Goal: Information Seeking & Learning: Learn about a topic

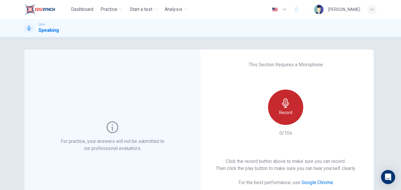
click at [298, 115] on div "Record" at bounding box center [285, 106] width 35 height 35
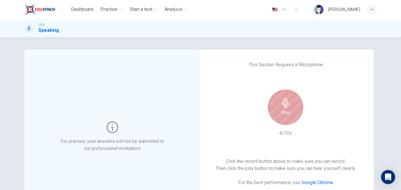
click at [293, 113] on div "Stop" at bounding box center [285, 106] width 35 height 35
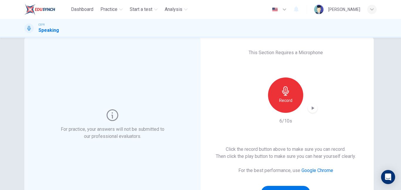
scroll to position [12, 0]
click at [310, 106] on icon "button" at bounding box center [313, 108] width 6 height 6
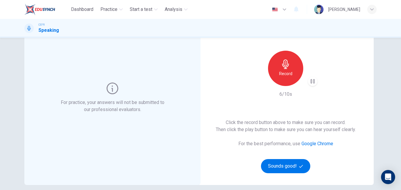
scroll to position [39, 0]
click at [278, 166] on button "Sounds good!" at bounding box center [285, 166] width 49 height 14
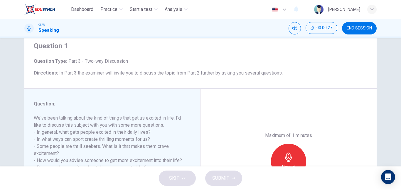
scroll to position [99, 0]
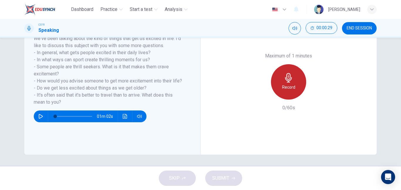
click at [295, 89] on div "Record" at bounding box center [288, 81] width 35 height 35
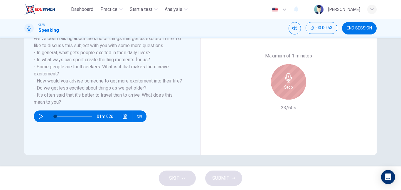
click at [294, 78] on div "Stop" at bounding box center [288, 81] width 35 height 35
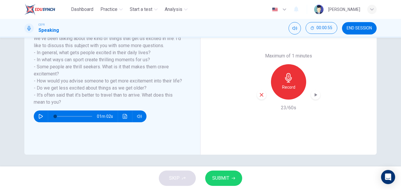
click at [231, 173] on button "SUBMIT" at bounding box center [223, 177] width 37 height 15
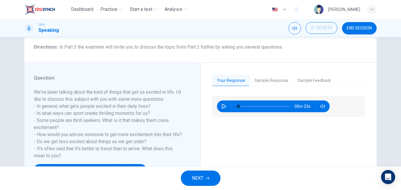
scroll to position [44, 0]
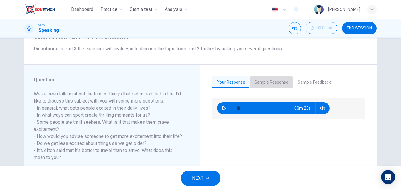
click at [264, 81] on button "Sample Response" at bounding box center [271, 82] width 43 height 12
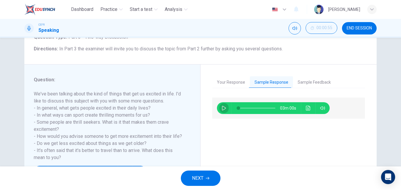
click at [225, 108] on button "button" at bounding box center [224, 108] width 9 height 12
type input "1"
type input "90"
click at [207, 177] on icon "button" at bounding box center [208, 178] width 4 height 4
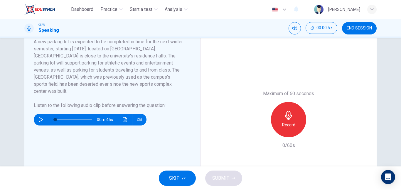
scroll to position [118, 0]
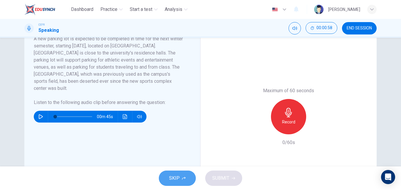
click at [165, 176] on button "SKIP" at bounding box center [177, 177] width 37 height 15
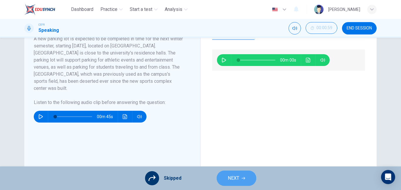
click at [232, 176] on span "NEXT" at bounding box center [233, 178] width 11 height 8
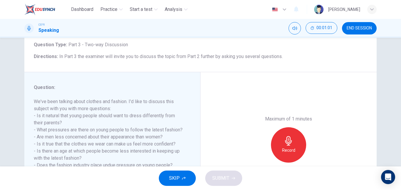
scroll to position [83, 0]
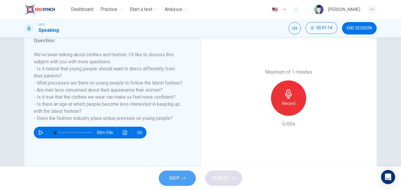
click at [173, 180] on span "SKIP" at bounding box center [174, 178] width 11 height 8
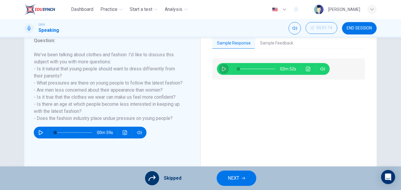
click at [225, 67] on icon "button" at bounding box center [224, 68] width 5 height 5
click at [242, 70] on span at bounding box center [244, 69] width 4 height 4
click at [224, 69] on icon "button" at bounding box center [224, 68] width 5 height 5
click at [240, 69] on span at bounding box center [242, 69] width 4 height 4
click at [224, 69] on icon "button" at bounding box center [224, 68] width 5 height 5
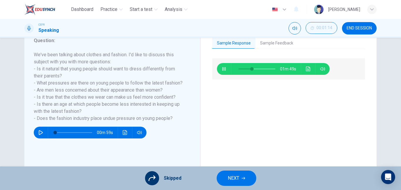
type input "37"
click at [226, 175] on button "NEXT" at bounding box center [237, 177] width 40 height 15
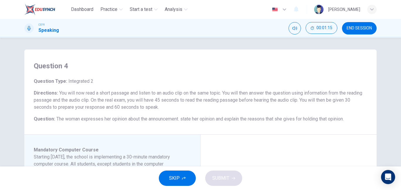
scroll to position [0, 0]
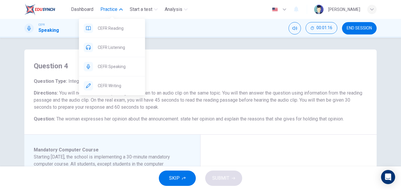
click at [119, 9] on button "Practice" at bounding box center [111, 9] width 27 height 11
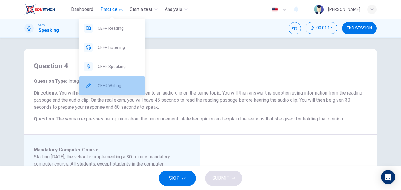
click at [114, 89] on div "CEFR Writing" at bounding box center [112, 85] width 66 height 19
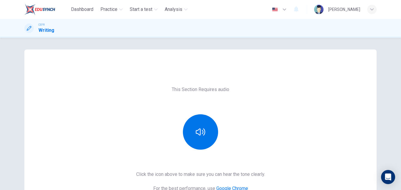
scroll to position [42, 0]
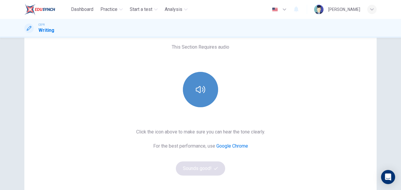
click at [194, 94] on button "button" at bounding box center [200, 89] width 35 height 35
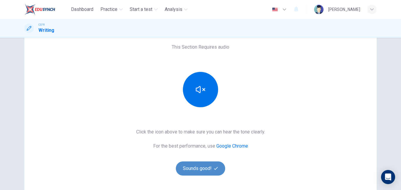
click at [194, 170] on button "Sounds good!" at bounding box center [200, 168] width 49 height 14
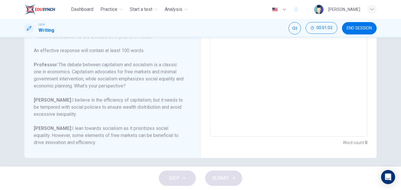
scroll to position [133, 0]
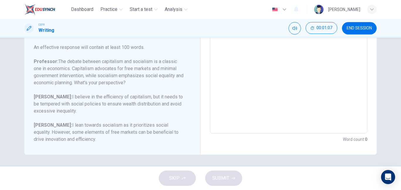
click at [225, 75] on textarea at bounding box center [288, 35] width 149 height 187
click at [232, 76] on textarea at bounding box center [288, 35] width 149 height 187
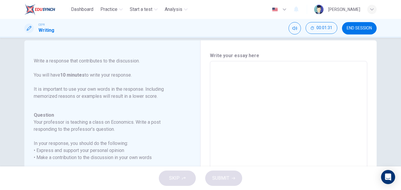
scroll to position [9, 0]
click at [232, 76] on textarea at bounding box center [288, 159] width 149 height 187
type textarea "I"
type textarea "x"
type textarea "I"
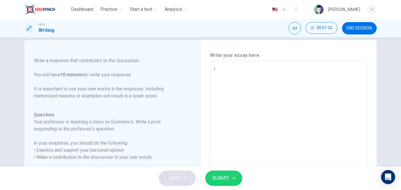
type textarea "x"
type textarea "I s"
type textarea "x"
type textarea "I st"
type textarea "x"
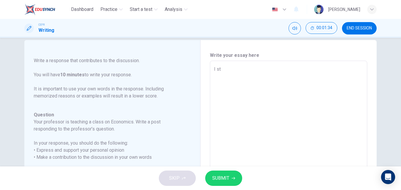
type textarea "I str"
type textarea "x"
type textarea "I stro"
type textarea "x"
type textarea "I stron"
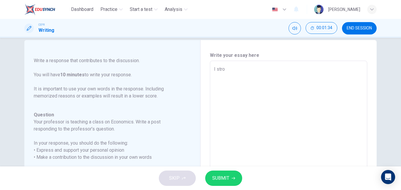
type textarea "x"
type textarea "I strong"
type textarea "x"
type textarea "I strongl"
type textarea "x"
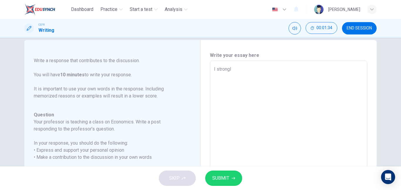
type textarea "I strongly"
type textarea "x"
type textarea "I strongly"
type textarea "x"
type textarea "I strongly b"
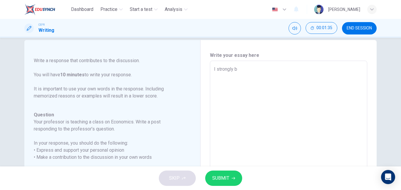
type textarea "x"
type textarea "I strongly"
type textarea "x"
type textarea "I strong"
type textarea "x"
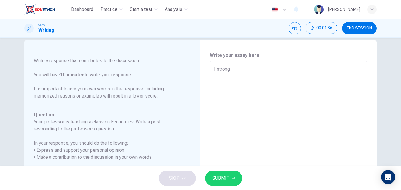
type textarea "I stron"
type textarea "x"
type textarea "I stro"
type textarea "x"
type textarea "I st"
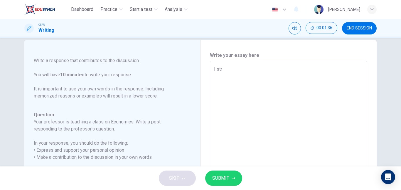
type textarea "x"
type textarea "I s"
type textarea "x"
type textarea "I"
type textarea "x"
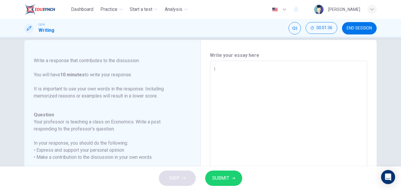
type textarea "I"
type textarea "x"
type textarea "I"
type textarea "x"
type textarea "I"
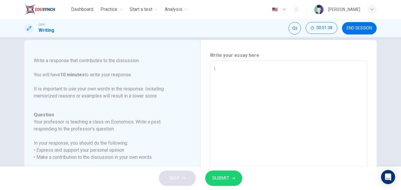
type textarea "x"
type textarea "I a"
type textarea "x"
type textarea "I"
type textarea "x"
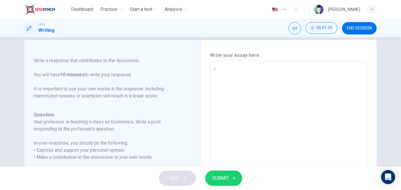
type textarea "I h"
type textarea "x"
type textarea "I ha"
type textarea "x"
type textarea "I hav"
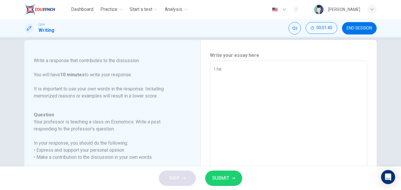
type textarea "x"
type textarea "I have"
type textarea "x"
type textarea "I have"
type textarea "x"
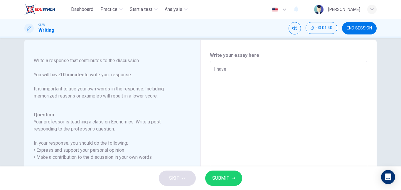
type textarea "I have a"
type textarea "x"
type textarea "I have a"
type textarea "x"
type textarea "I have a t"
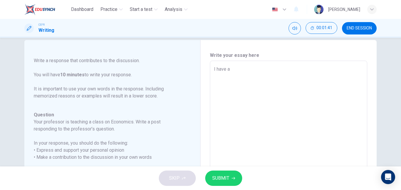
type textarea "x"
type textarea "I have a tw"
type textarea "x"
type textarea "I have a two"
type textarea "x"
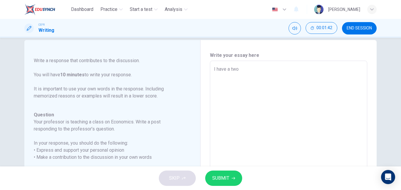
type textarea "I have a tw"
type textarea "x"
type textarea "I have a t"
type textarea "x"
type textarea "I have a"
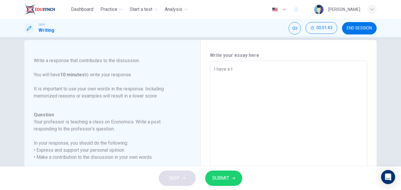
type textarea "x"
type textarea "I have a"
type textarea "x"
type textarea "I have"
type textarea "x"
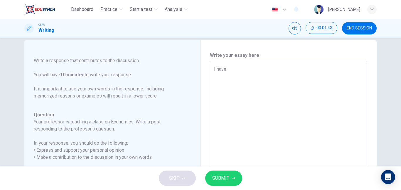
type textarea "I hav"
type textarea "x"
type textarea "I ha"
type textarea "x"
type textarea "I h"
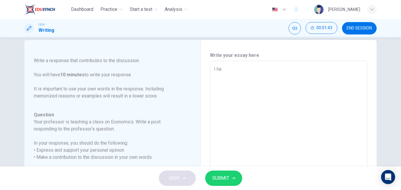
type textarea "x"
type textarea "I"
type textarea "x"
type textarea "I"
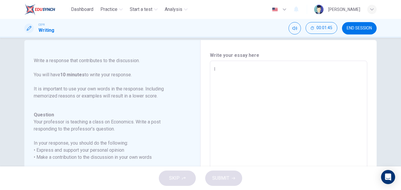
type textarea "x"
type textarea "I"
type textarea "x"
type textarea "I r"
type textarea "x"
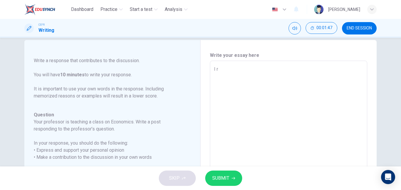
type textarea "I"
type textarea "x"
type textarea "I t"
type textarea "x"
type textarea "I th"
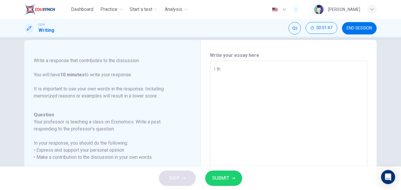
type textarea "x"
type textarea "I thi"
type textarea "x"
type textarea "I thin"
type textarea "x"
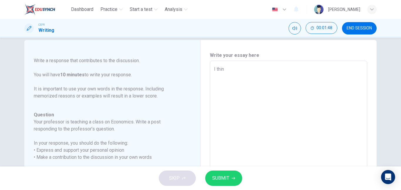
type textarea "I think"
type textarea "x"
type textarea "I think"
type textarea "x"
type textarea "I think e"
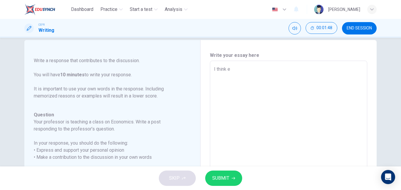
type textarea "x"
type textarea "I think es"
type textarea "x"
type textarea "I think est"
type textarea "x"
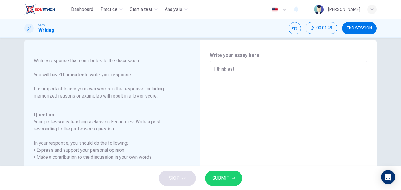
type textarea "I think esta"
type textarea "x"
type textarea "I think estab"
type textarea "x"
type textarea "I think establ"
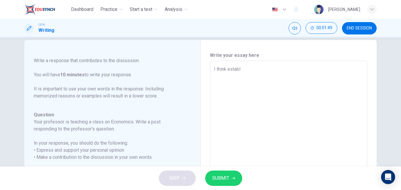
type textarea "x"
type textarea "I think establi"
type textarea "x"
type textarea "I think establis"
type textarea "x"
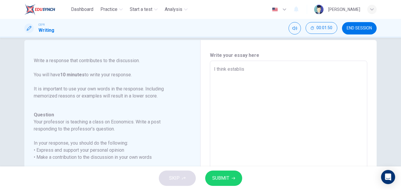
type textarea "I think establish"
type textarea "x"
type textarea "I think establishi"
type textarea "x"
type textarea "I think establishin"
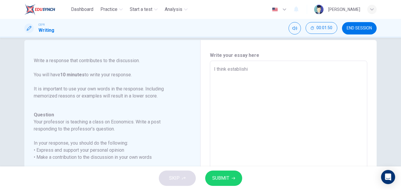
type textarea "x"
type textarea "I think establishing"
type textarea "x"
type textarea "I think establishing"
type textarea "x"
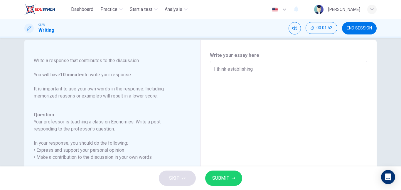
type textarea "I think establishing"
type textarea "x"
type textarea "I think establishing"
type textarea "x"
type textarea "I think establishing r"
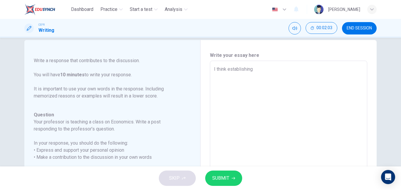
type textarea "x"
type textarea "I think establishing ru"
type textarea "x"
type textarea "I think establishing ruk"
type textarea "x"
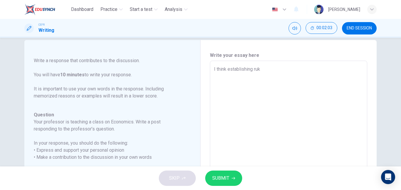
type textarea "I think establishing ruke"
type textarea "x"
type textarea "I think establishing ruk"
type textarea "x"
type textarea "I think establishing ru"
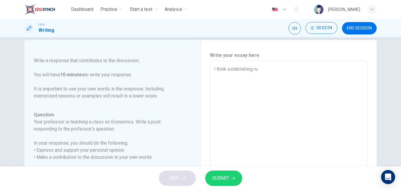
type textarea "x"
type textarea "I think establishing rue"
type textarea "x"
type textarea "I think establishing ru"
type textarea "x"
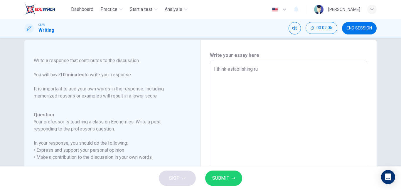
type textarea "I think establishing rul"
type textarea "x"
type textarea "I think establishing rule"
type textarea "x"
type textarea "I think establishing rules"
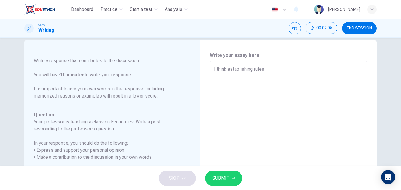
type textarea "x"
type textarea "I think establishing rulese"
type textarea "x"
type textarea "I think establishing rulese"
type textarea "x"
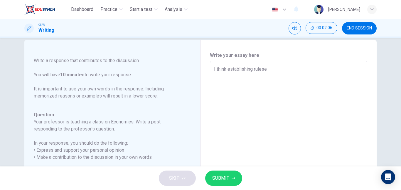
type textarea "I think establishing rulese"
type textarea "x"
type textarea "I think establishing rul"
type textarea "x"
type textarea "I think establishing ru"
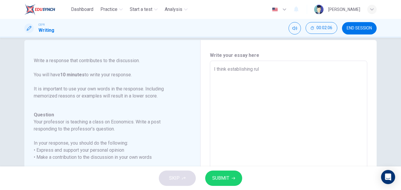
type textarea "x"
type textarea "I think establishing r"
type textarea "x"
type textarea "I think establishing"
type textarea "x"
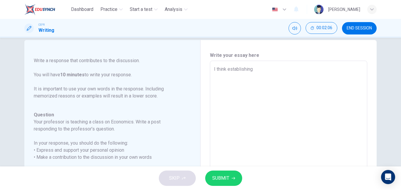
type textarea "I think establishing"
type textarea "x"
type textarea "I think establishi"
type textarea "x"
type textarea "I think establish"
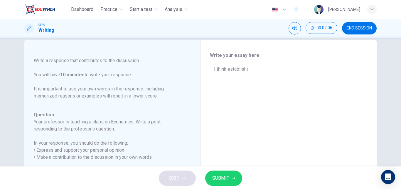
type textarea "x"
type textarea "I think establis"
type textarea "x"
type textarea "I think establ"
type textarea "x"
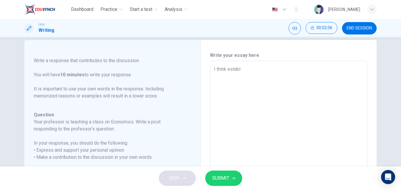
type textarea "I think estab"
type textarea "x"
type textarea "I think esta"
type textarea "x"
type textarea "I think es"
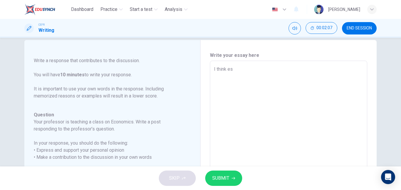
type textarea "x"
type textarea "I think est"
type textarea "x"
type textarea "I think esta"
type textarea "x"
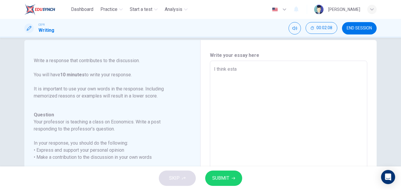
type textarea "I think estab"
type textarea "x"
type textarea "I think establ"
type textarea "x"
type textarea "I think establi"
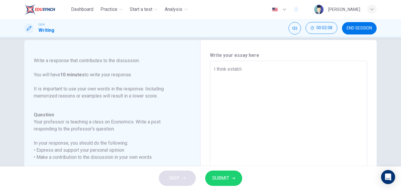
type textarea "x"
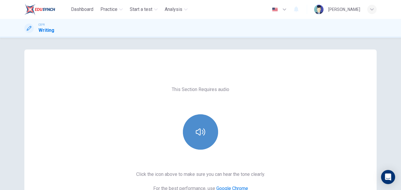
click at [197, 126] on button "button" at bounding box center [200, 131] width 35 height 35
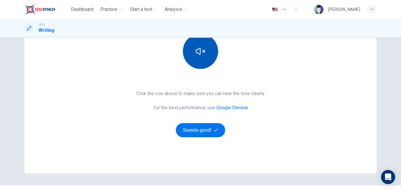
scroll to position [95, 0]
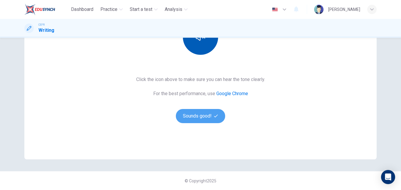
click at [190, 120] on button "Sounds good!" at bounding box center [200, 116] width 49 height 14
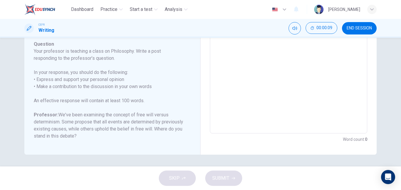
scroll to position [0, 0]
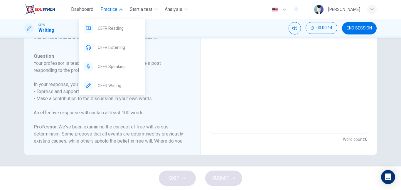
click at [115, 14] on button "Practice" at bounding box center [111, 9] width 27 height 11
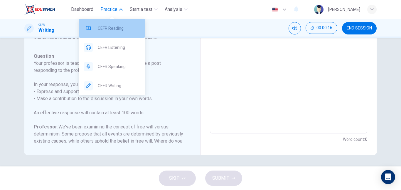
click at [116, 25] on span "CEFR Reading" at bounding box center [119, 28] width 43 height 7
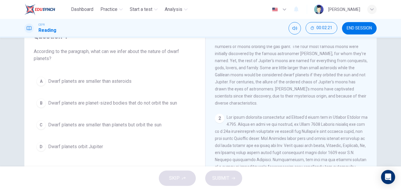
scroll to position [30, 0]
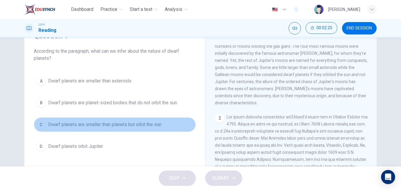
click at [63, 127] on span "Dwarf planets are smaller than planets but orbit the sun" at bounding box center [104, 124] width 113 height 7
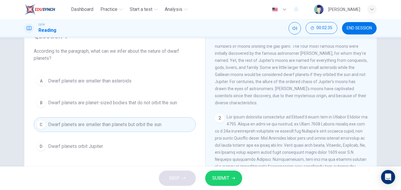
click at [218, 175] on span "SUBMIT" at bounding box center [220, 178] width 17 height 8
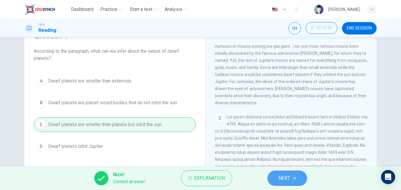
click at [282, 174] on span "NEXT" at bounding box center [284, 178] width 11 height 8
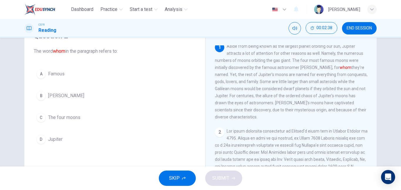
scroll to position [3, 0]
click at [64, 116] on span "The four moons" at bounding box center [64, 117] width 32 height 7
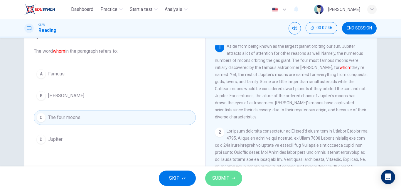
click at [212, 178] on button "SUBMIT" at bounding box center [223, 177] width 37 height 15
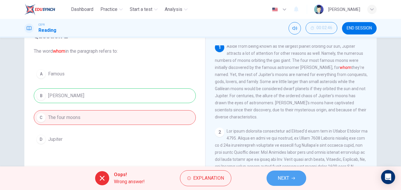
click at [286, 173] on button "NEXT" at bounding box center [287, 177] width 40 height 15
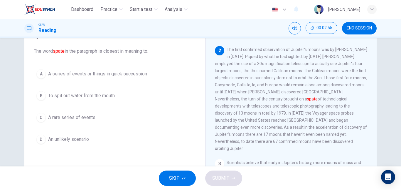
scroll to position [84, 0]
click at [171, 174] on span "SKIP" at bounding box center [174, 178] width 11 height 8
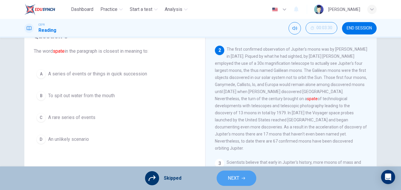
click at [248, 172] on button "NEXT" at bounding box center [237, 177] width 40 height 15
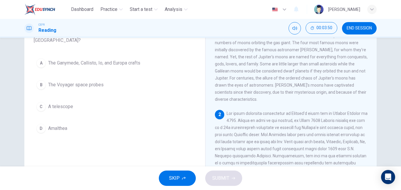
scroll to position [0, 0]
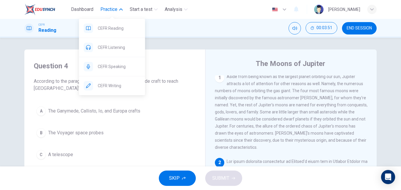
click at [123, 8] on icon "button" at bounding box center [121, 10] width 4 height 4
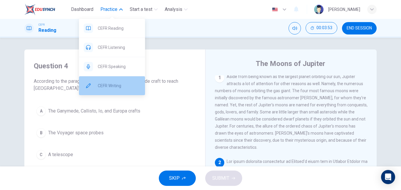
click at [123, 91] on div "CEFR Writing" at bounding box center [112, 85] width 66 height 19
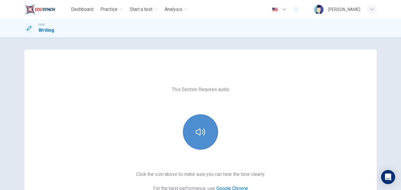
click at [207, 140] on button "button" at bounding box center [200, 131] width 35 height 35
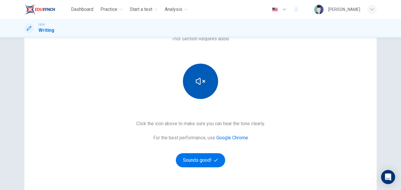
scroll to position [51, 0]
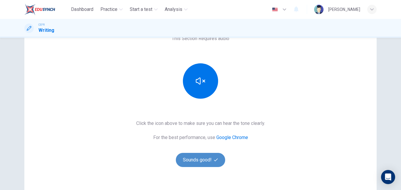
click at [203, 155] on button "Sounds good!" at bounding box center [200, 160] width 49 height 14
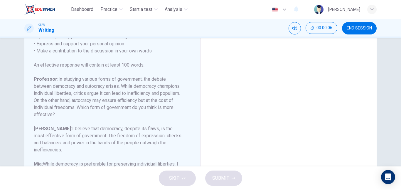
scroll to position [94, 0]
